Goal: Check status: Check status

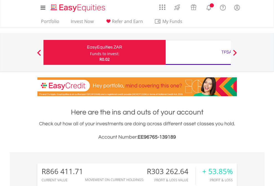
scroll to position [53, 87]
click at [90, 52] on div "Funds to invest:" at bounding box center [104, 54] width 29 height 6
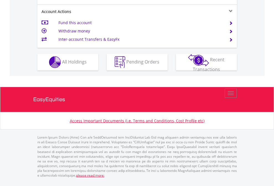
scroll to position [519, 0]
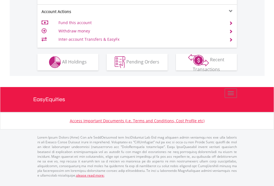
scroll to position [531, 0]
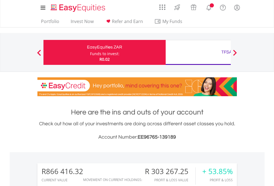
scroll to position [53, 87]
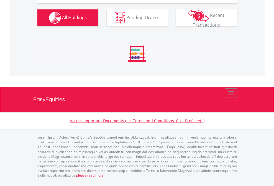
scroll to position [660, 0]
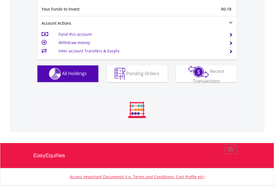
scroll to position [53, 87]
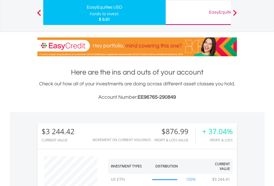
scroll to position [53, 87]
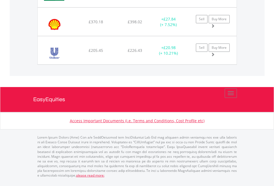
scroll to position [627, 0]
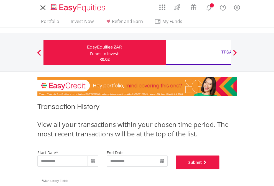
click at [219, 169] on button "Submit" at bounding box center [198, 162] width 44 height 14
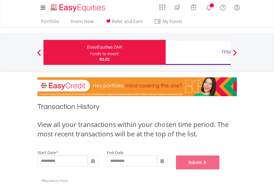
scroll to position [224, 0]
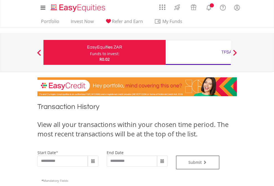
click at [198, 52] on div "TFSA" at bounding box center [226, 52] width 115 height 8
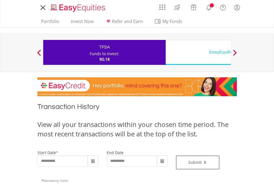
type input "**********"
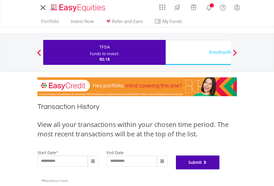
click at [219, 169] on button "Submit" at bounding box center [198, 162] width 44 height 14
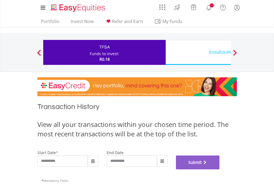
scroll to position [224, 0]
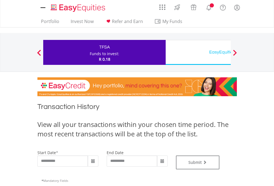
click at [198, 52] on div "EasyEquities USD" at bounding box center [226, 52] width 115 height 8
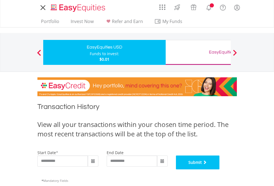
click at [219, 169] on button "Submit" at bounding box center [198, 162] width 44 height 14
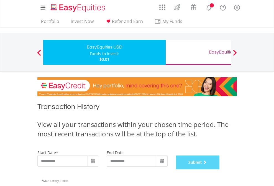
scroll to position [224, 0]
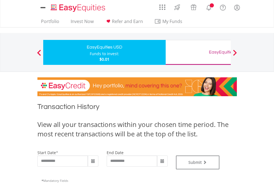
click at [198, 52] on div "EasyEquities GBP" at bounding box center [226, 52] width 115 height 8
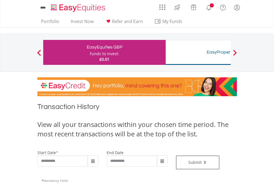
type input "**********"
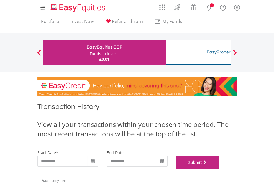
click at [219, 169] on button "Submit" at bounding box center [198, 162] width 44 height 14
